Goal: Navigation & Orientation: Find specific page/section

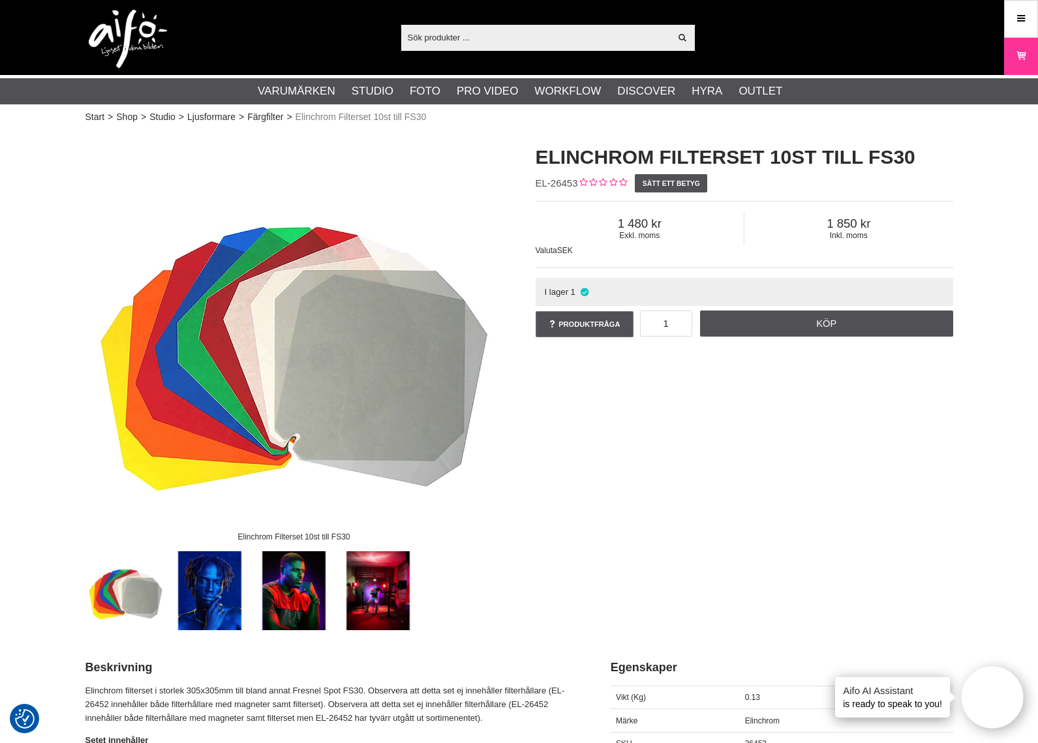
click at [509, 34] on input "text" at bounding box center [535, 37] width 269 height 20
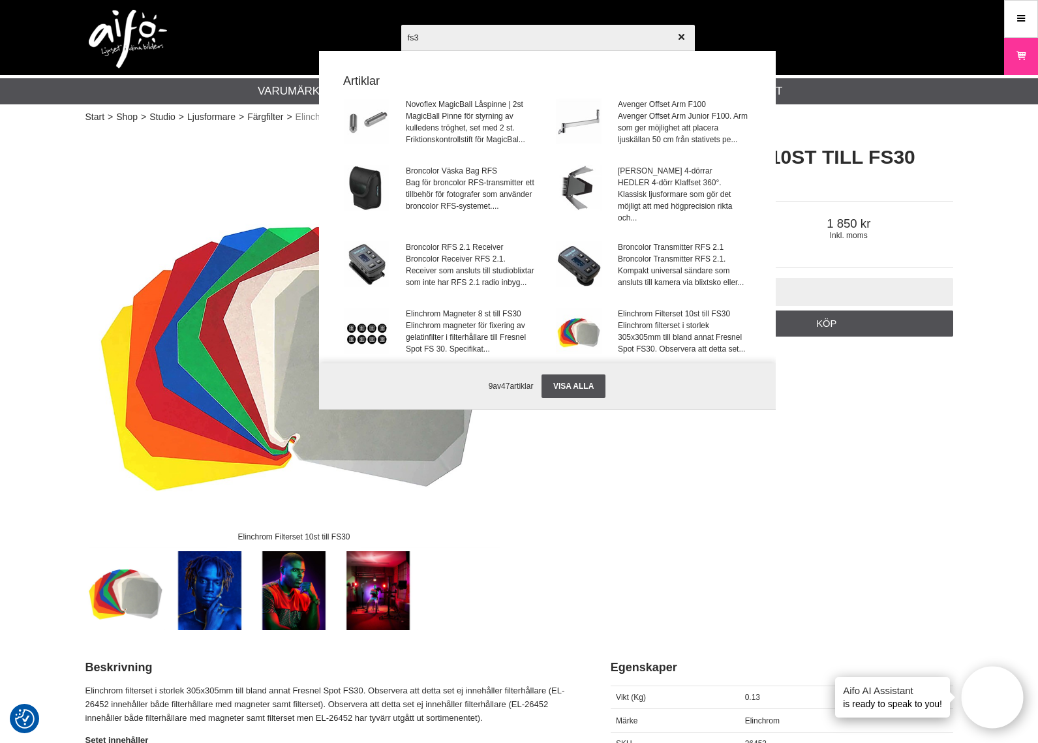
type input "fs30"
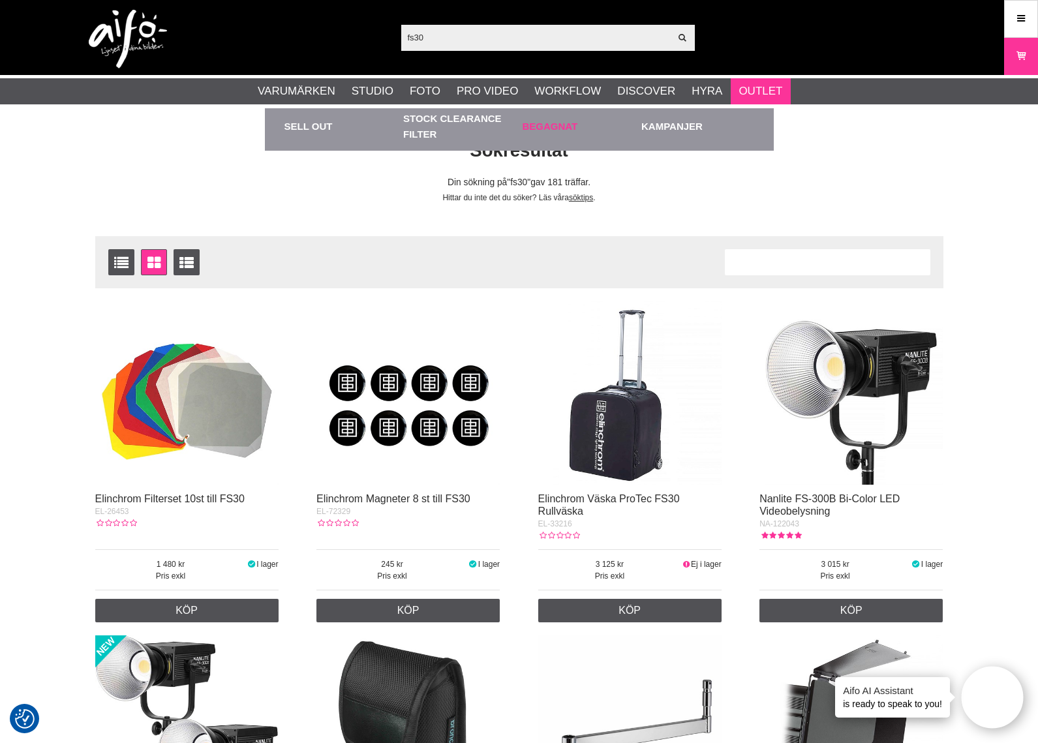
click at [575, 125] on link "Begagnat" at bounding box center [578, 126] width 113 height 36
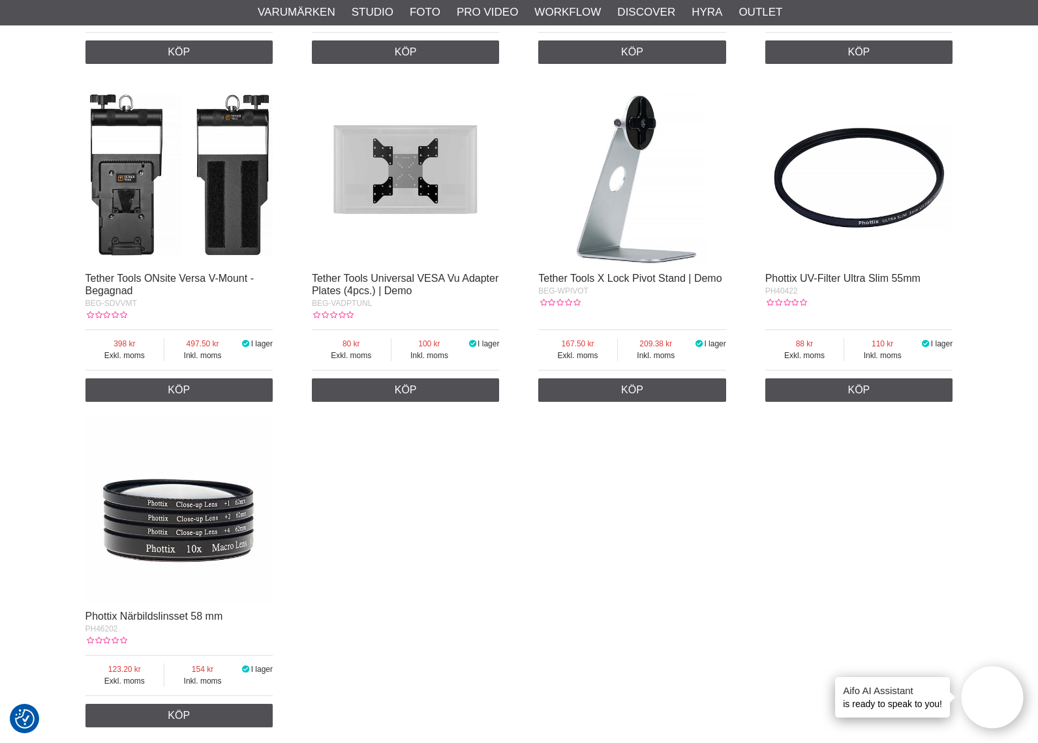
scroll to position [2331, 0]
